Goal: Check status: Check status

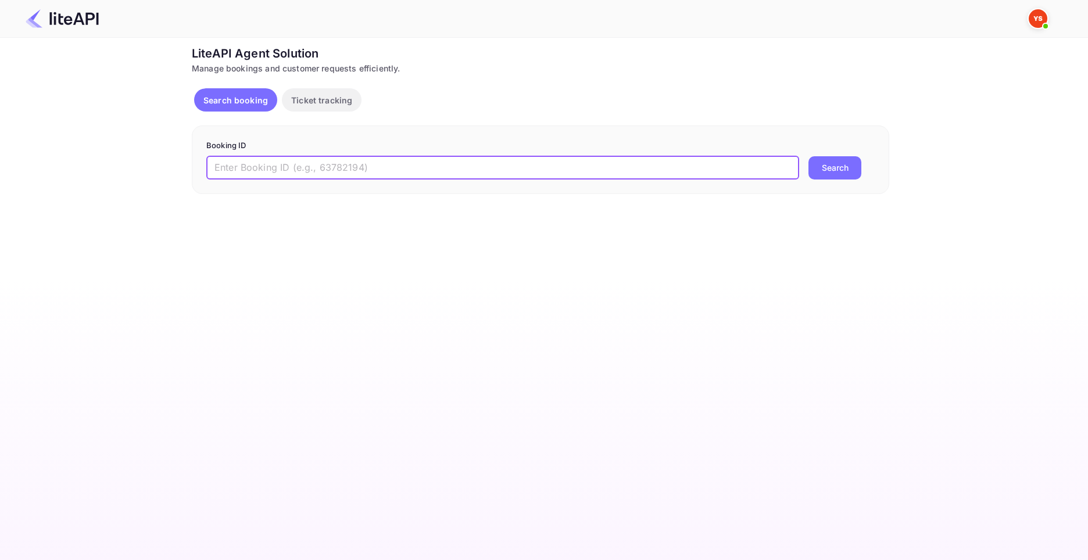
click at [415, 164] on input "text" at bounding box center [502, 167] width 593 height 23
paste input "8838804"
type input "8838804"
click at [808, 156] on button "Search" at bounding box center [834, 167] width 53 height 23
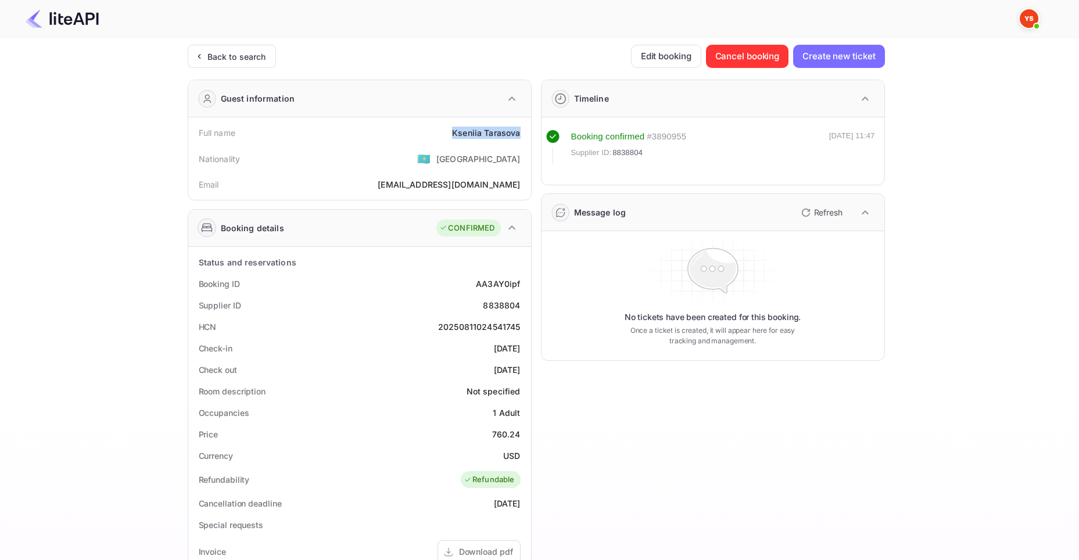
drag, startPoint x: 453, startPoint y: 135, endPoint x: 521, endPoint y: 133, distance: 68.0
click at [521, 133] on div "Full name [PERSON_NAME]" at bounding box center [360, 133] width 334 height 22
copy div "[PERSON_NAME]"
drag, startPoint x: 493, startPoint y: 435, endPoint x: 518, endPoint y: 444, distance: 25.9
click at [520, 435] on div "760.24" at bounding box center [506, 434] width 28 height 12
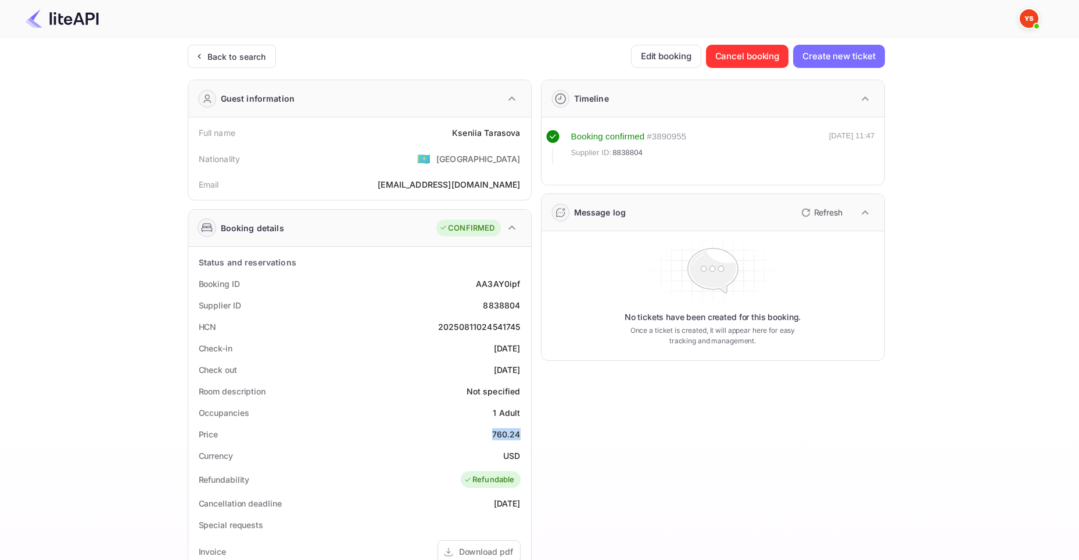
copy div "760.24"
drag, startPoint x: 503, startPoint y: 457, endPoint x: 518, endPoint y: 457, distance: 15.7
click at [518, 457] on div "USD" at bounding box center [511, 456] width 17 height 12
copy div "USD"
